Goal: Task Accomplishment & Management: Manage account settings

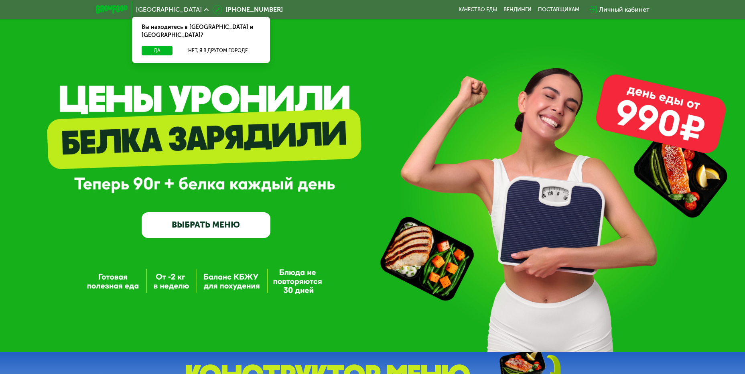
click at [373, 195] on div "GrowFood — доставка правильного питания ВЫБРАТЬ МЕНЮ" at bounding box center [372, 178] width 745 height 119
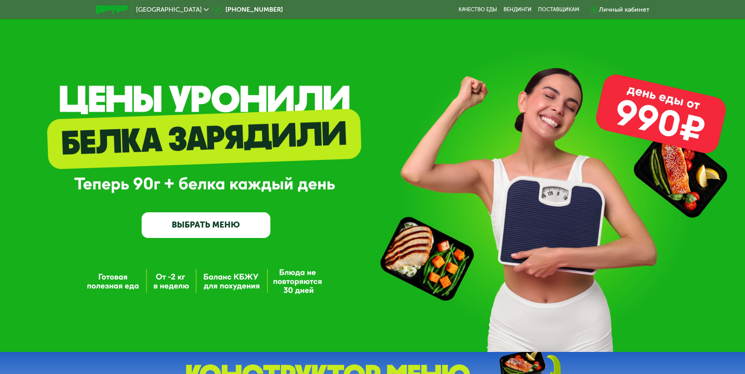
click at [216, 232] on link "ВЫБРАТЬ МЕНЮ" at bounding box center [206, 225] width 129 height 26
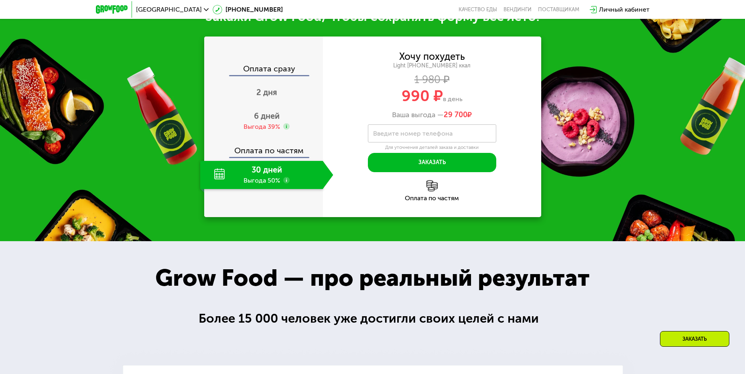
scroll to position [441, 0]
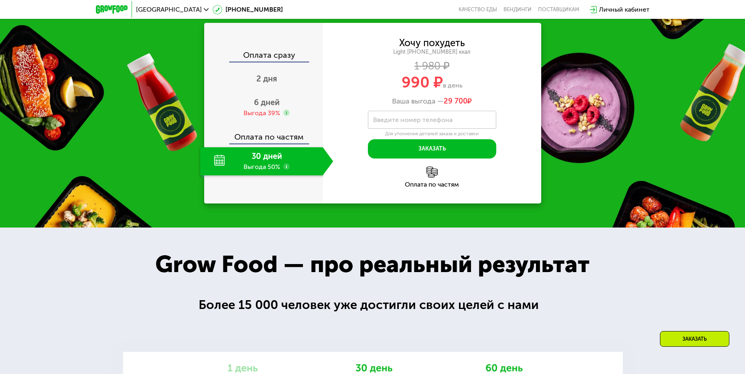
click at [399, 119] on label "Введите номер телефона" at bounding box center [412, 120] width 79 height 4
click at [399, 119] on input "Введите номер телефона" at bounding box center [432, 120] width 128 height 18
type input "**********"
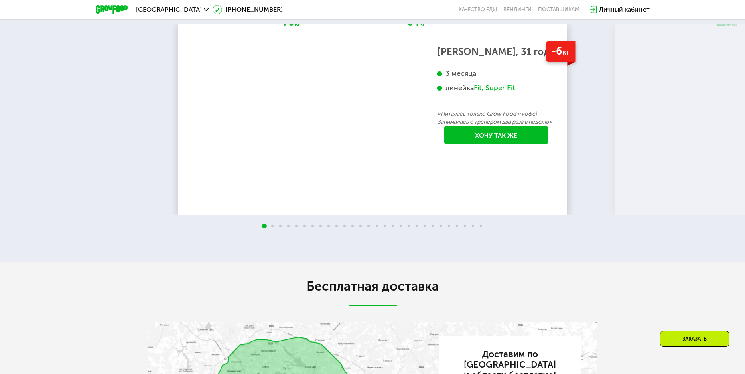
scroll to position [1083, 0]
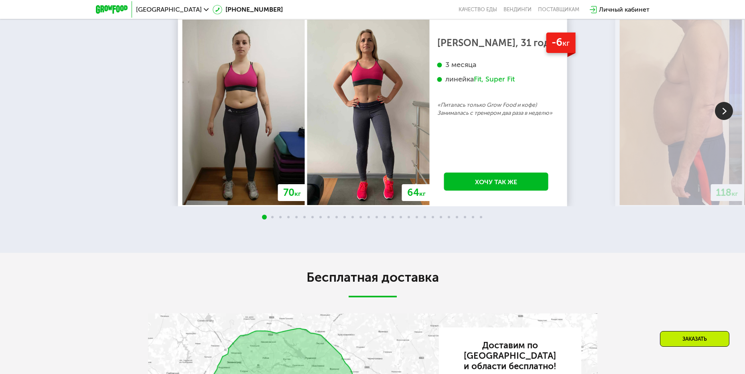
click at [730, 114] on img at bounding box center [724, 111] width 18 height 18
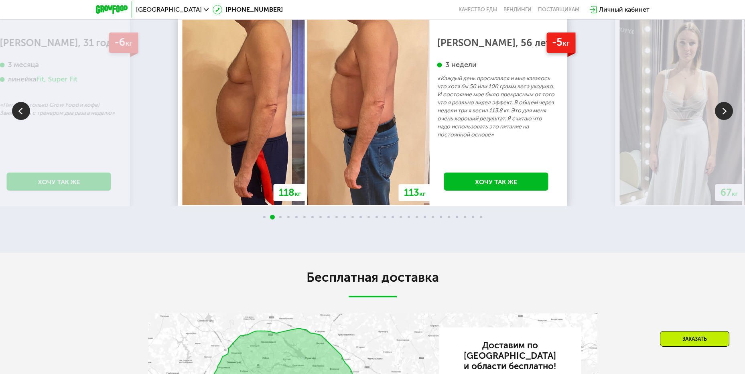
click at [730, 114] on img at bounding box center [724, 111] width 18 height 18
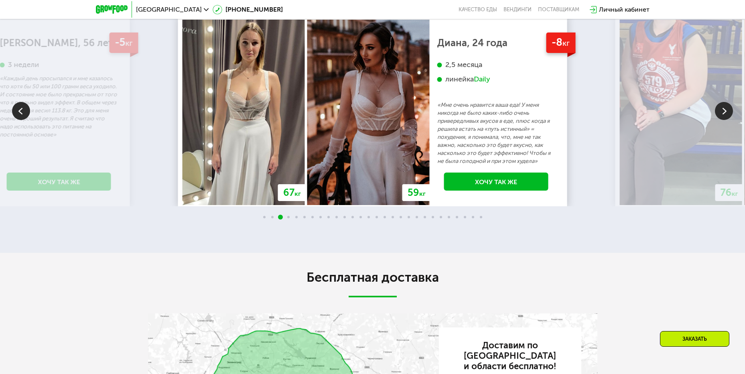
click at [730, 114] on img at bounding box center [724, 111] width 18 height 18
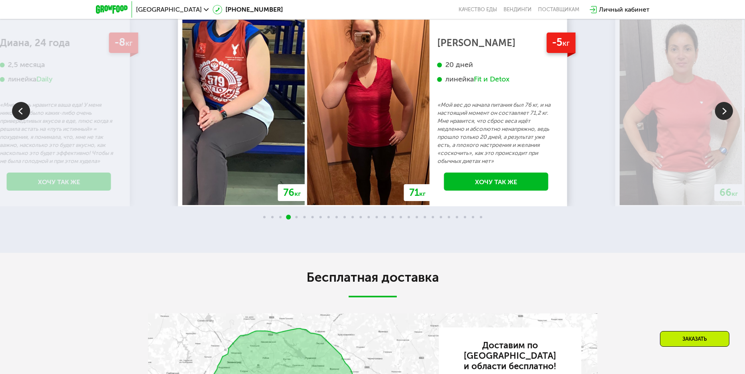
click at [730, 114] on img at bounding box center [724, 111] width 18 height 18
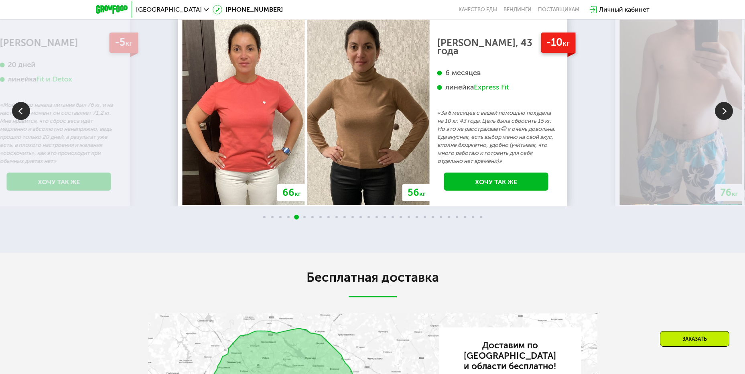
click at [730, 114] on img at bounding box center [724, 111] width 18 height 18
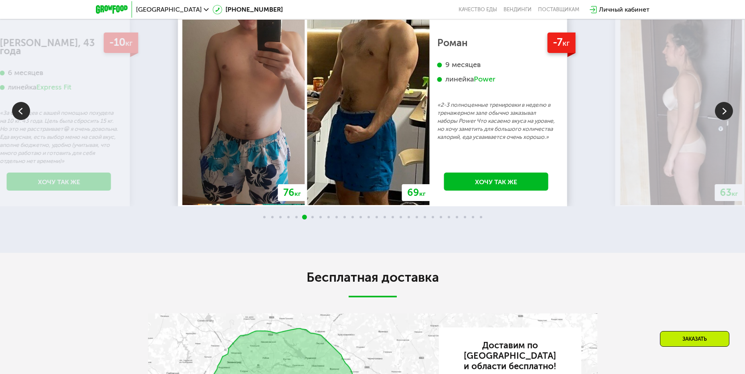
click at [730, 114] on img at bounding box center [724, 111] width 18 height 18
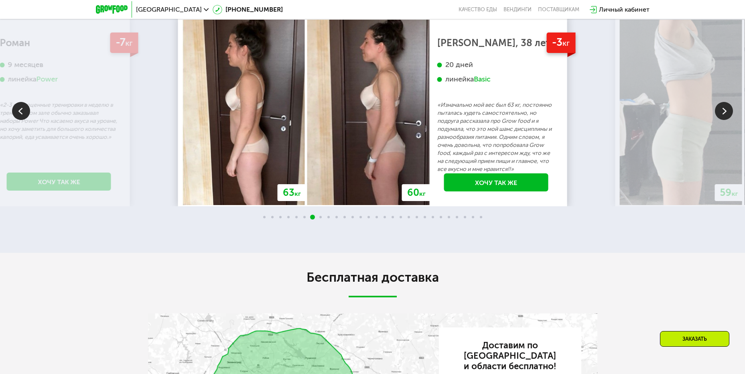
click at [730, 114] on img at bounding box center [724, 111] width 18 height 18
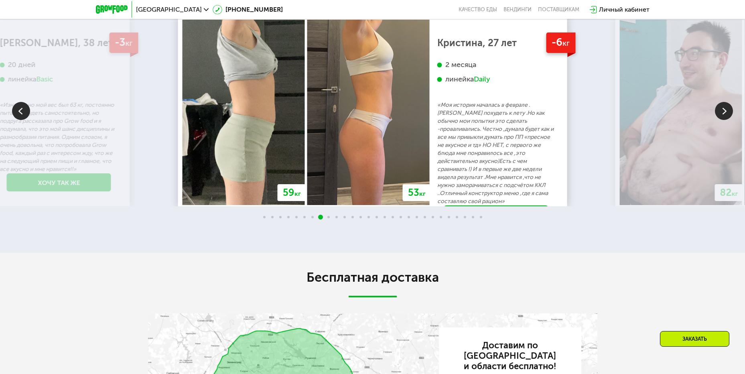
click at [730, 114] on img at bounding box center [724, 111] width 18 height 18
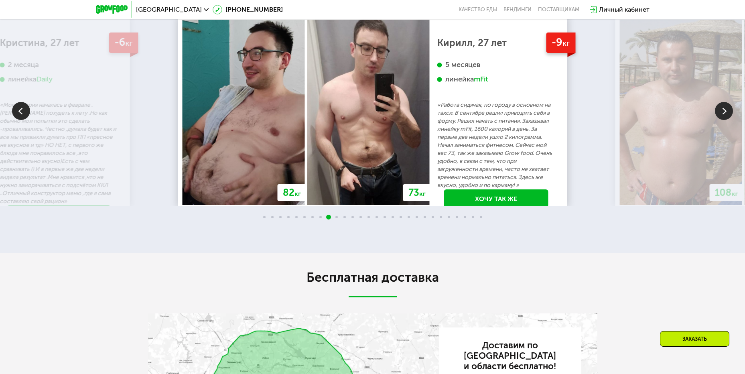
click at [730, 114] on img at bounding box center [724, 111] width 18 height 18
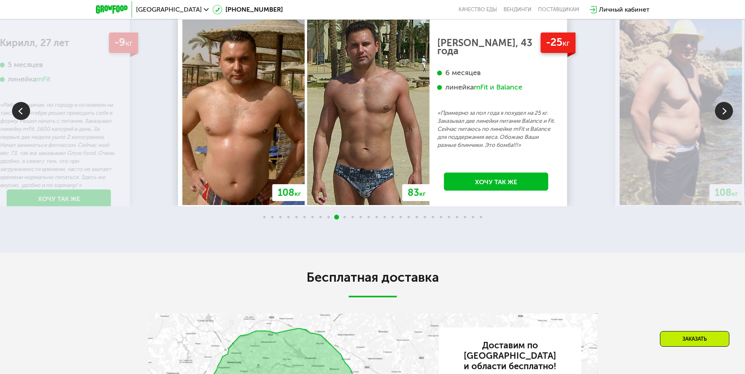
click at [730, 113] on img at bounding box center [724, 111] width 18 height 18
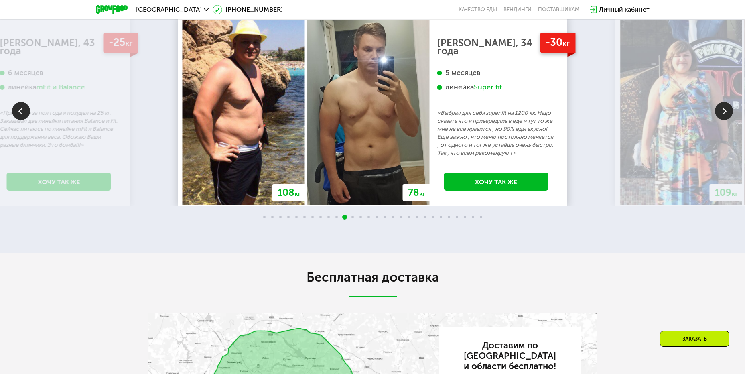
click at [730, 114] on img at bounding box center [724, 111] width 18 height 18
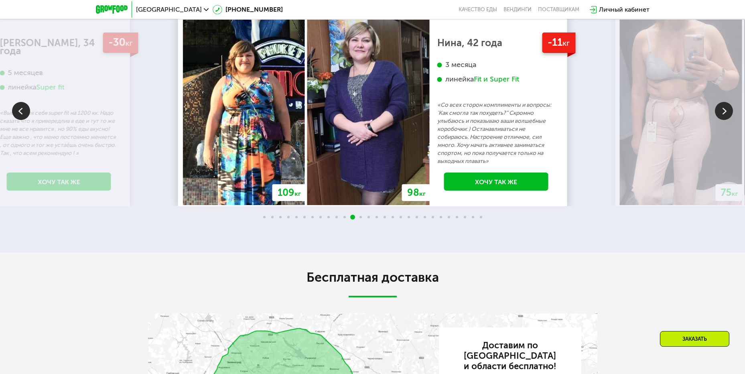
click at [730, 114] on img at bounding box center [724, 111] width 18 height 18
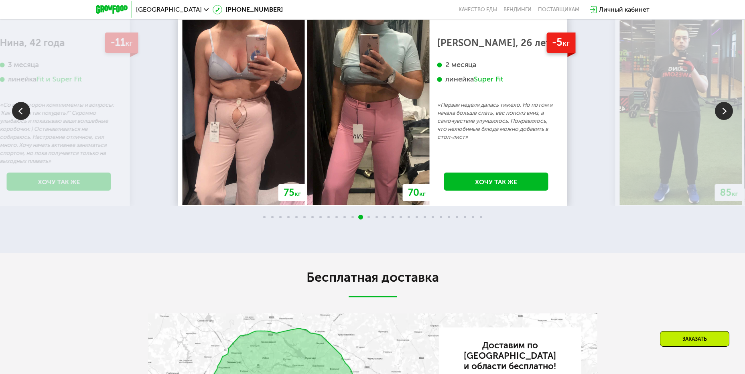
click at [730, 114] on img at bounding box center [724, 111] width 18 height 18
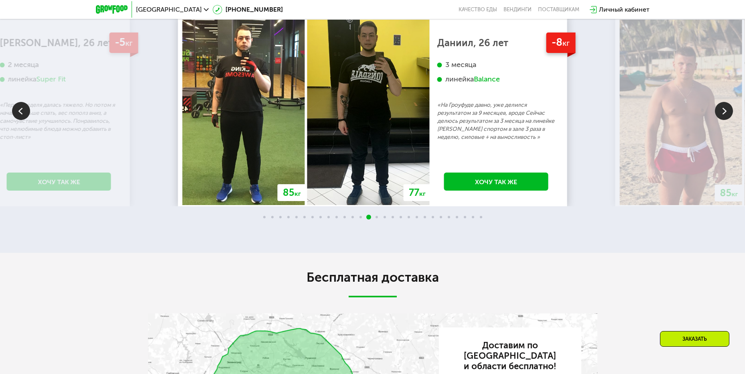
click at [730, 114] on img at bounding box center [724, 111] width 18 height 18
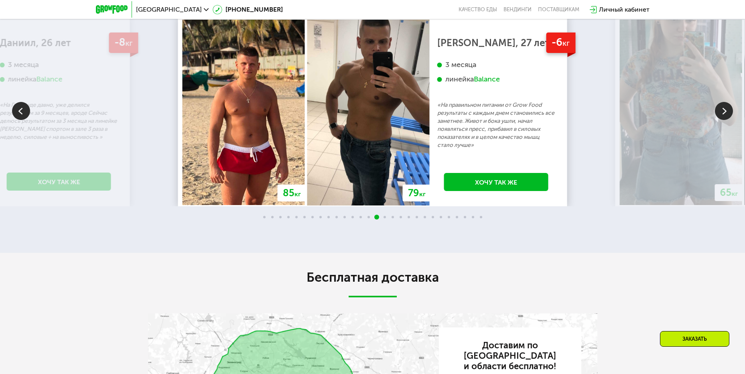
click at [730, 114] on img at bounding box center [724, 111] width 18 height 18
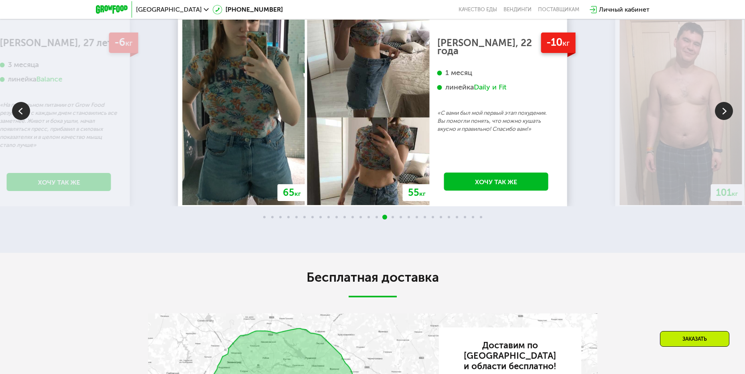
click at [730, 114] on img at bounding box center [724, 111] width 18 height 18
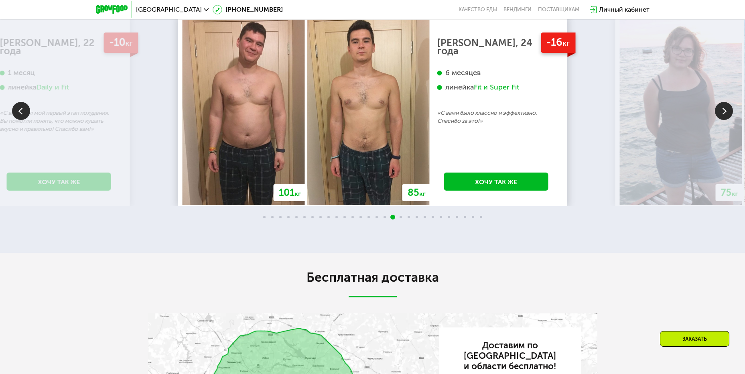
click at [730, 114] on img at bounding box center [724, 111] width 18 height 18
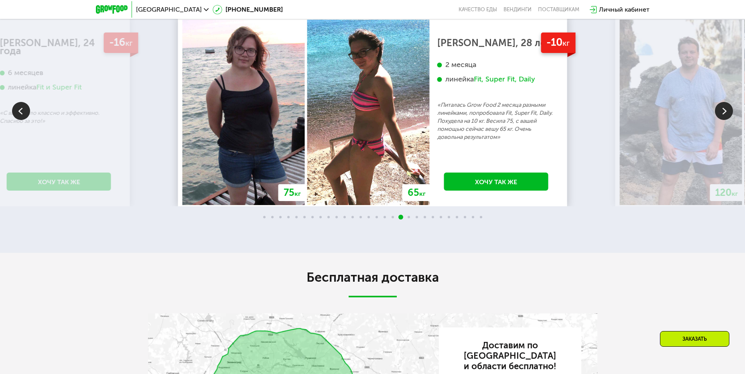
click at [730, 114] on img at bounding box center [724, 111] width 18 height 18
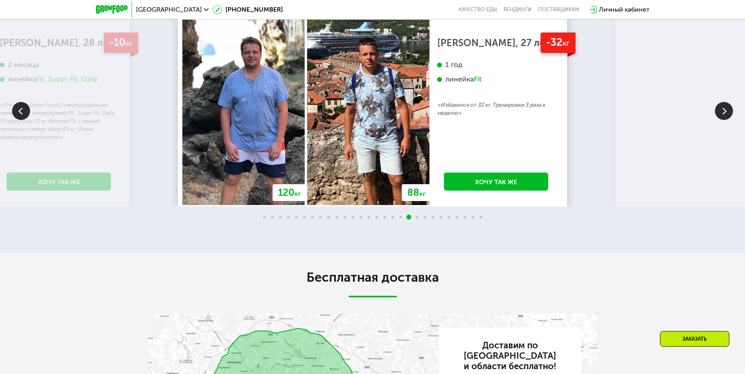
click at [730, 114] on img at bounding box center [724, 111] width 18 height 18
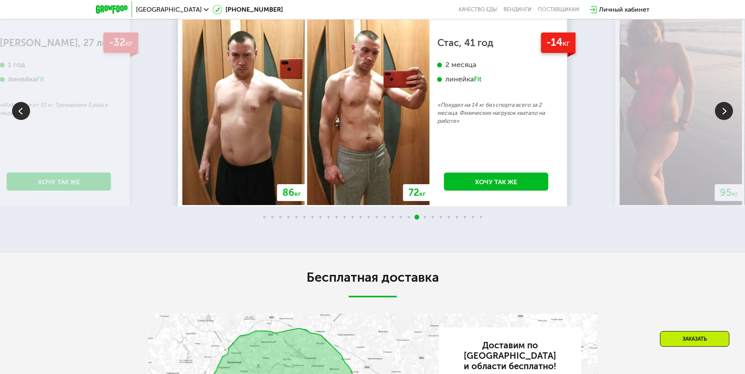
click at [730, 114] on img at bounding box center [724, 111] width 18 height 18
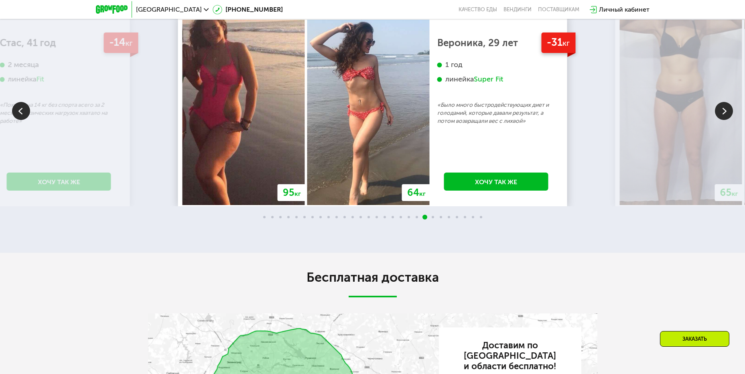
click at [730, 114] on img at bounding box center [724, 111] width 18 height 18
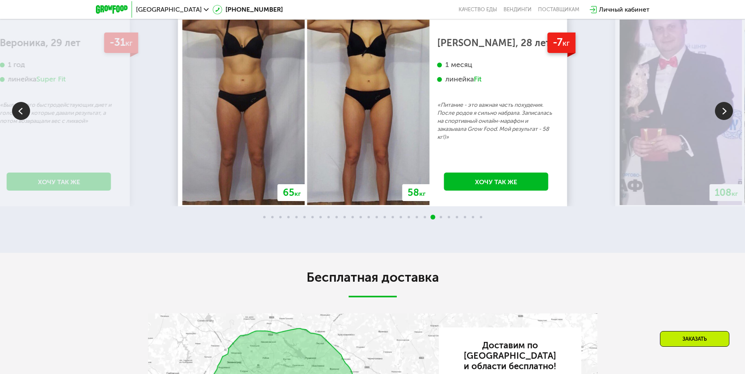
click at [730, 114] on img at bounding box center [724, 111] width 18 height 18
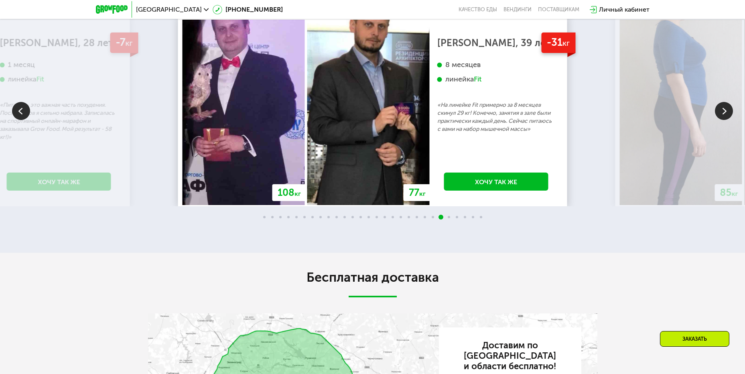
click at [730, 114] on img at bounding box center [724, 111] width 18 height 18
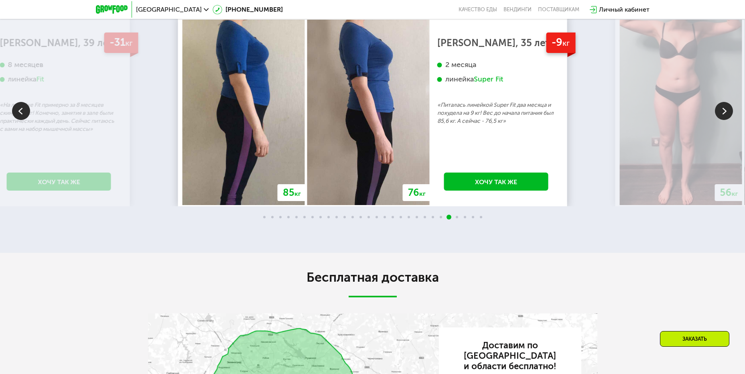
click at [730, 114] on img at bounding box center [724, 111] width 18 height 18
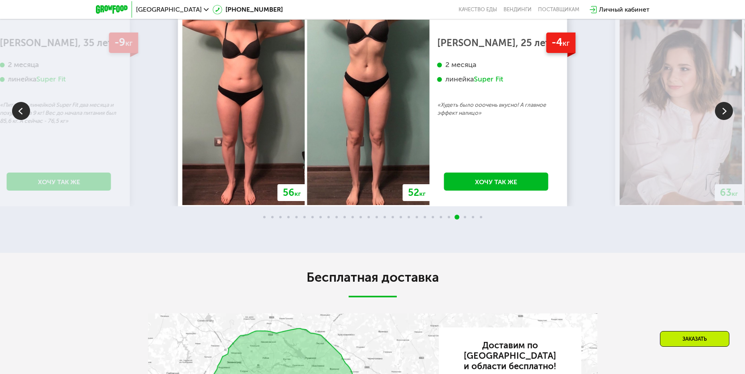
click at [730, 114] on img at bounding box center [724, 111] width 18 height 18
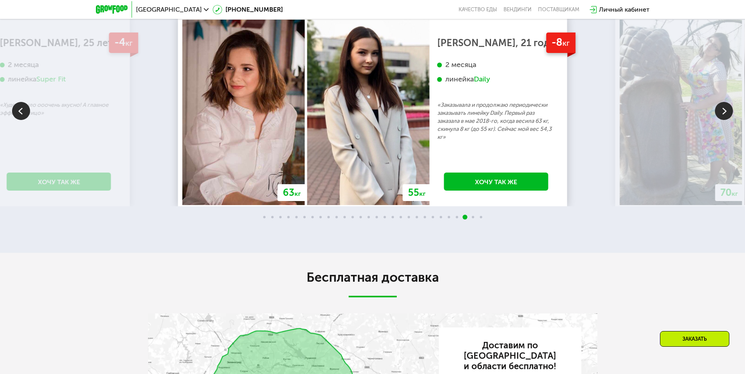
click at [730, 114] on img at bounding box center [724, 111] width 18 height 18
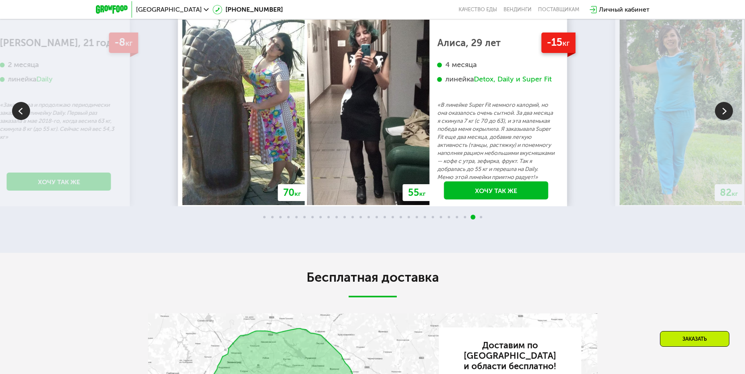
click at [730, 114] on img at bounding box center [724, 111] width 18 height 18
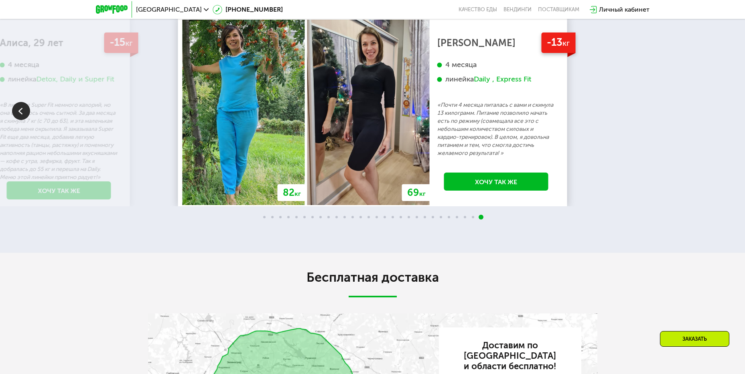
click at [730, 114] on div "70 кг 64 кг -6 кг [PERSON_NAME], 31 год 3 месяца линейка Fit, Super Fit «Питала…" at bounding box center [372, 110] width 745 height 191
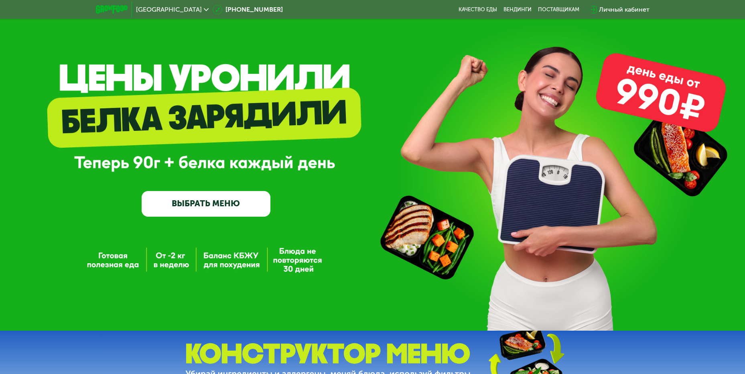
scroll to position [0, 0]
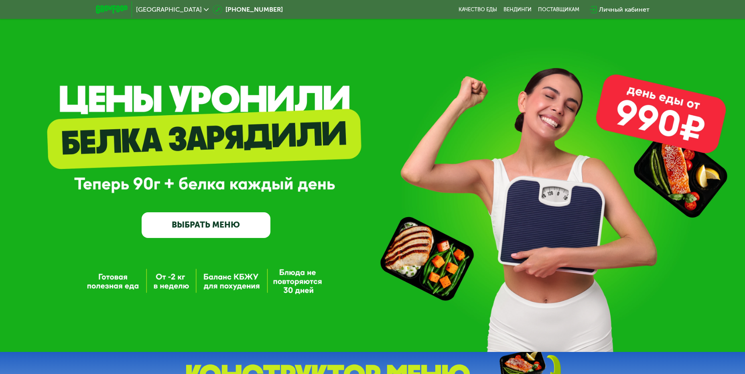
click at [626, 8] on div "Личный кабинет" at bounding box center [624, 10] width 51 height 10
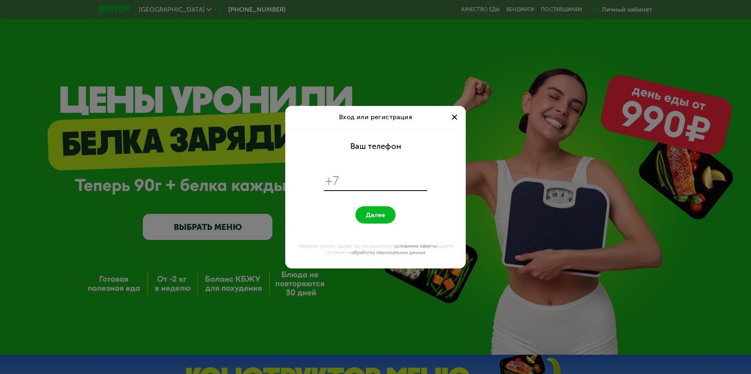
click at [357, 179] on input "tel" at bounding box center [384, 180] width 82 height 15
type input "**********"
click at [366, 219] on button "Далее" at bounding box center [375, 214] width 40 height 17
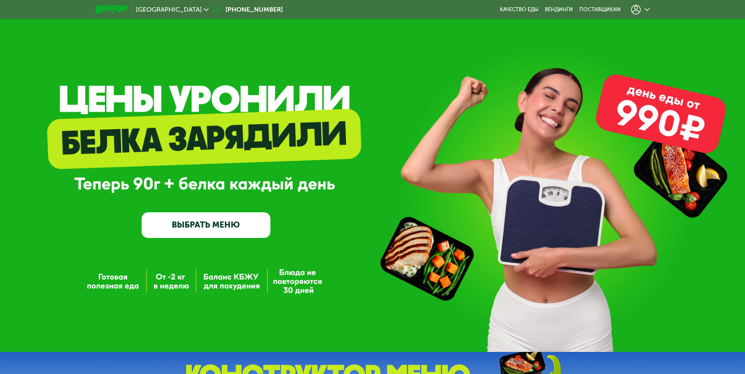
click at [636, 10] on icon at bounding box center [636, 10] width 10 height 10
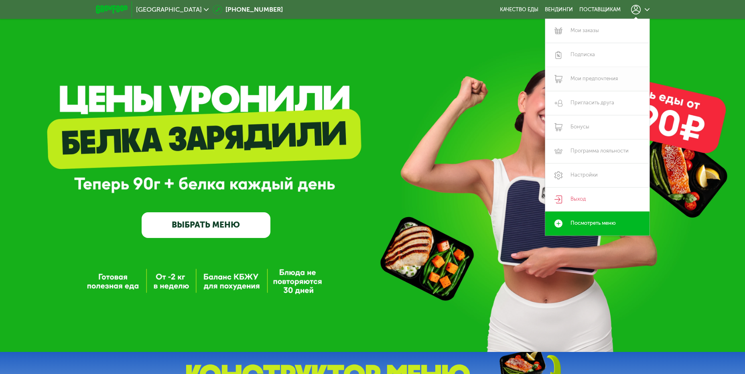
click at [597, 75] on link "Мои предпочтения" at bounding box center [597, 79] width 104 height 24
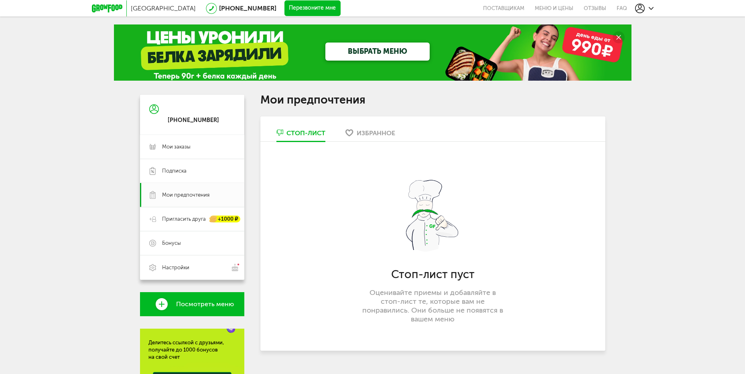
click at [387, 135] on div "Избранное" at bounding box center [376, 133] width 39 height 8
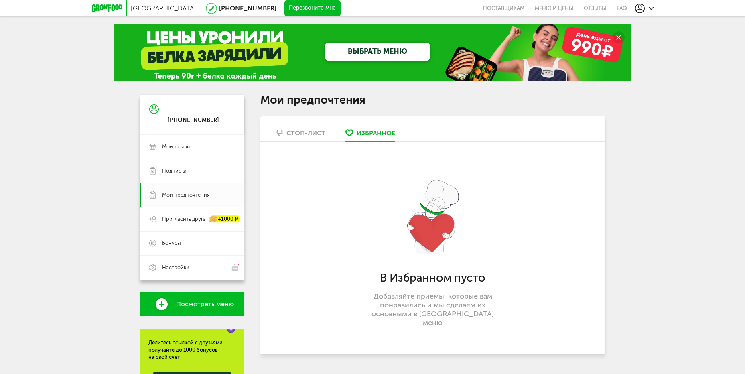
click at [292, 131] on div "Стоп-лист" at bounding box center [305, 133] width 39 height 8
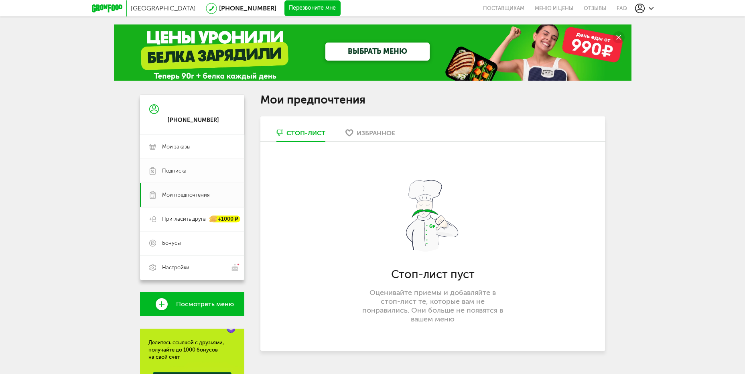
click at [178, 168] on span "Подписка" at bounding box center [174, 170] width 24 height 7
